Goal: Navigation & Orientation: Find specific page/section

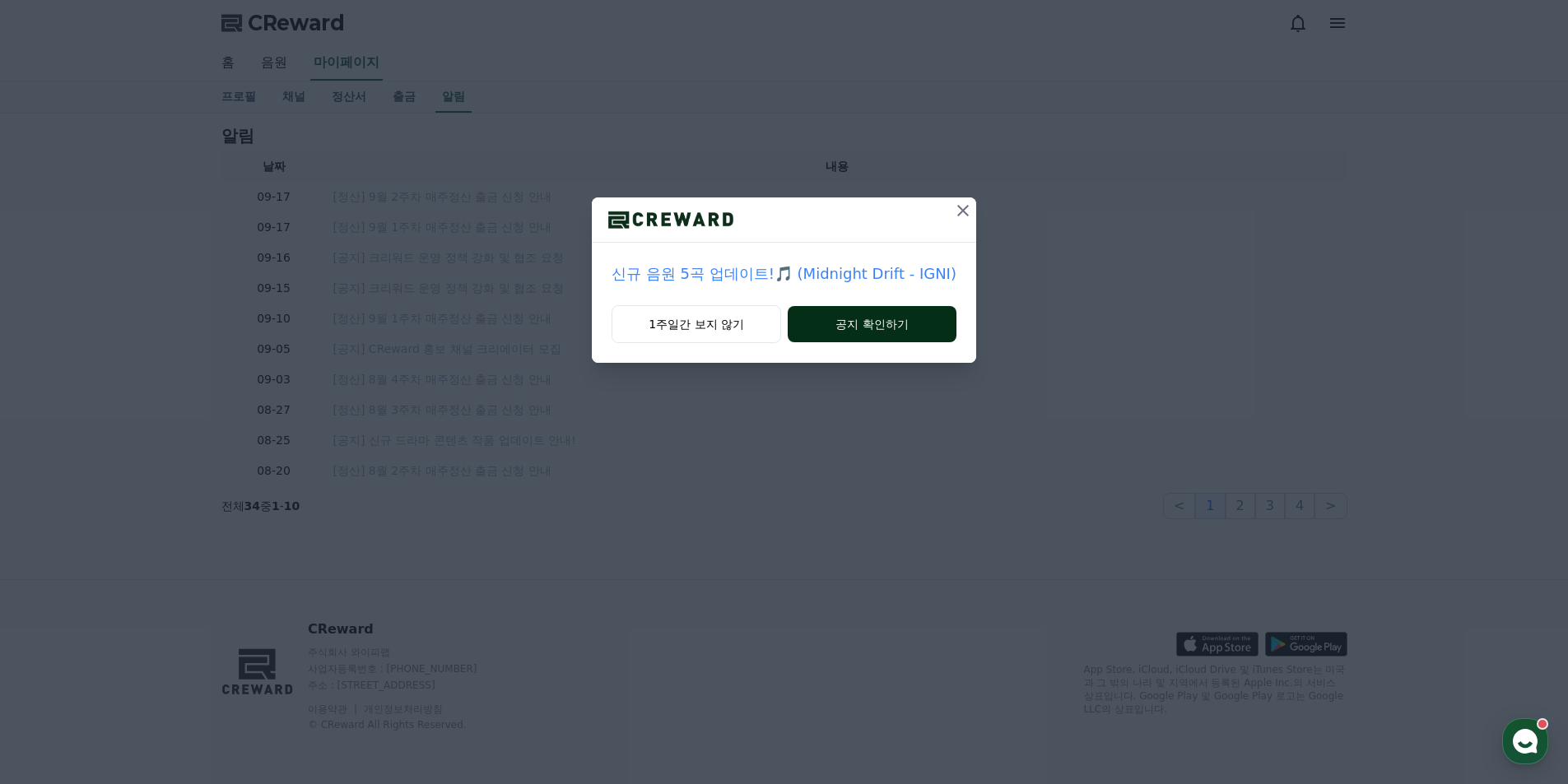
click at [881, 325] on button "공지 확인하기" at bounding box center [871, 324] width 169 height 36
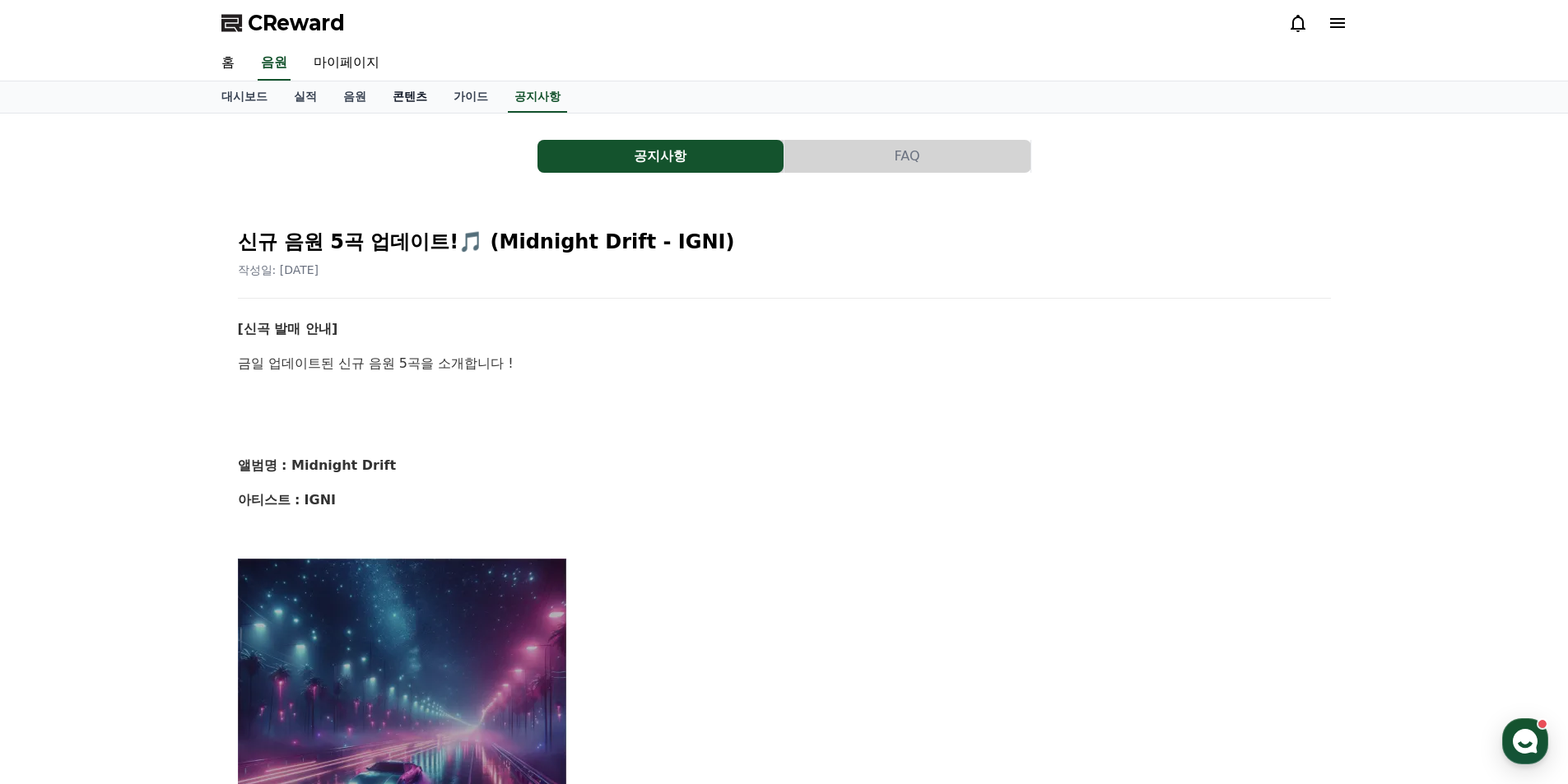
click at [402, 95] on link "콘텐츠" at bounding box center [410, 97] width 61 height 31
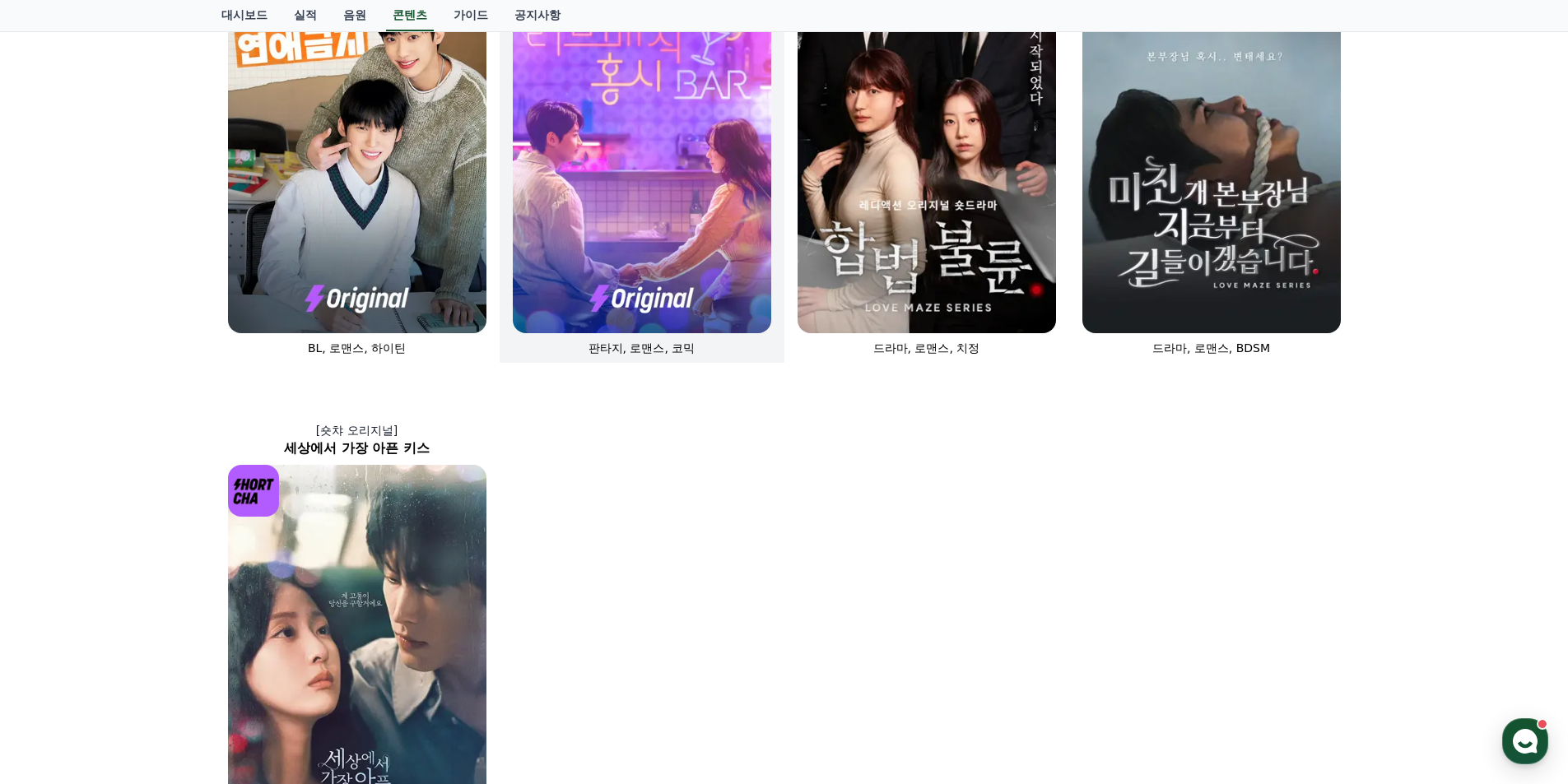
scroll to position [823, 0]
